Goal: Find specific page/section: Find specific page/section

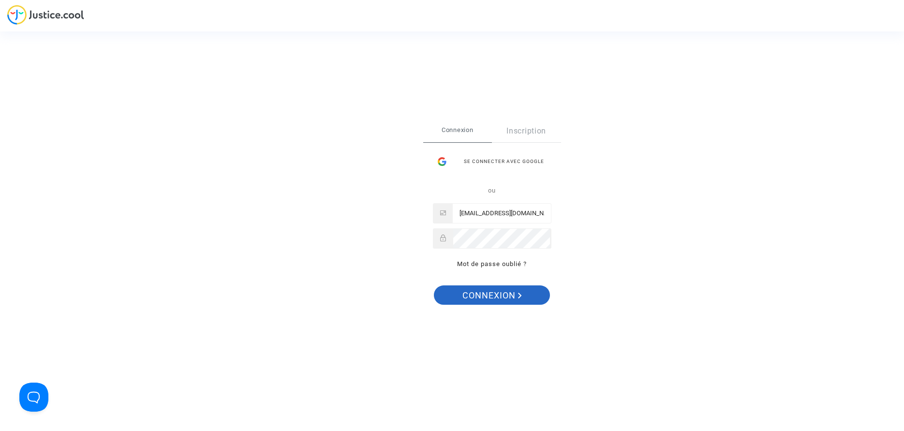
click at [494, 291] on span "Connexion" at bounding box center [491, 295] width 59 height 20
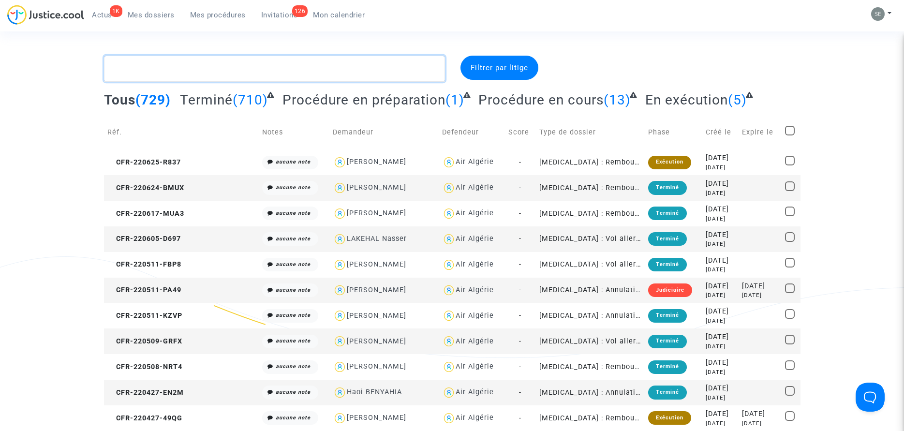
click at [368, 67] on textarea at bounding box center [274, 69] width 341 height 26
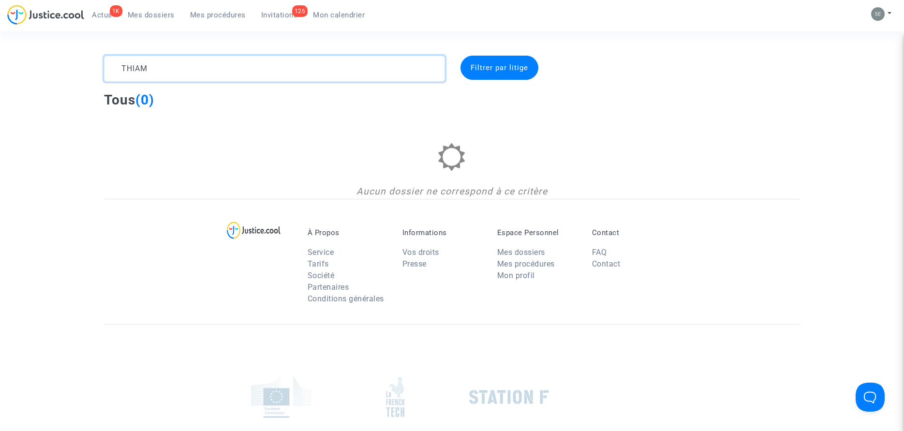
type textarea "THIAM"
